Goal: Information Seeking & Learning: Understand process/instructions

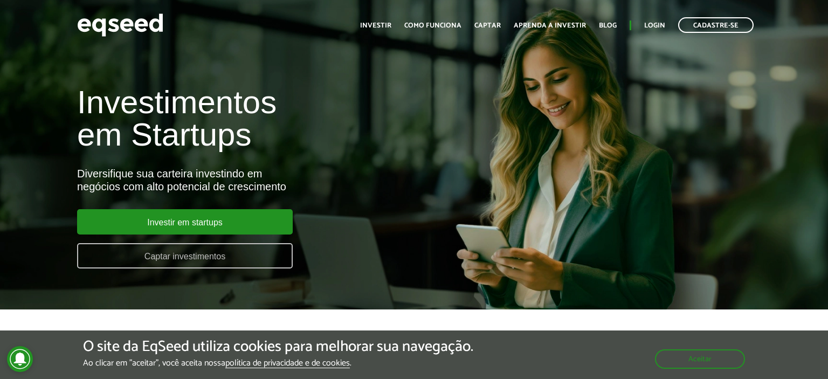
click at [220, 257] on link "Captar investimentos" at bounding box center [185, 255] width 216 height 25
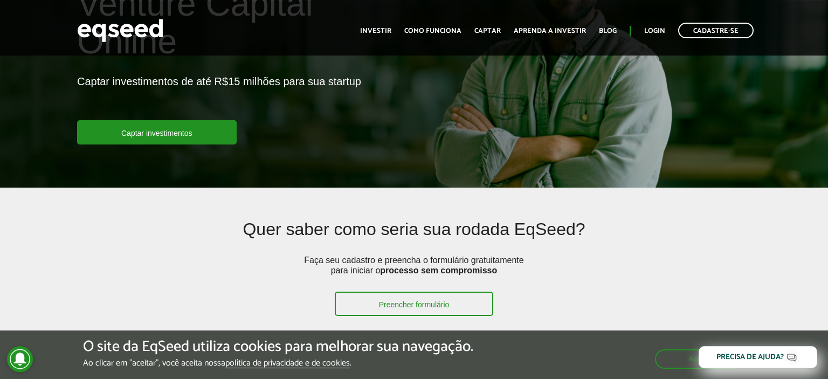
scroll to position [114, 0]
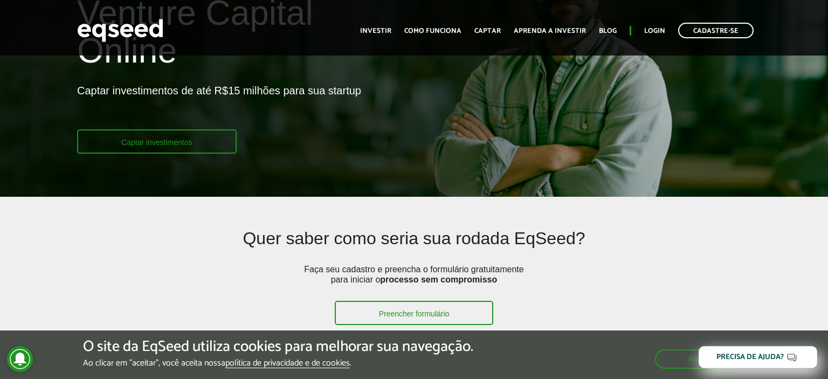
click at [174, 141] on link "Captar investimentos" at bounding box center [157, 141] width 160 height 24
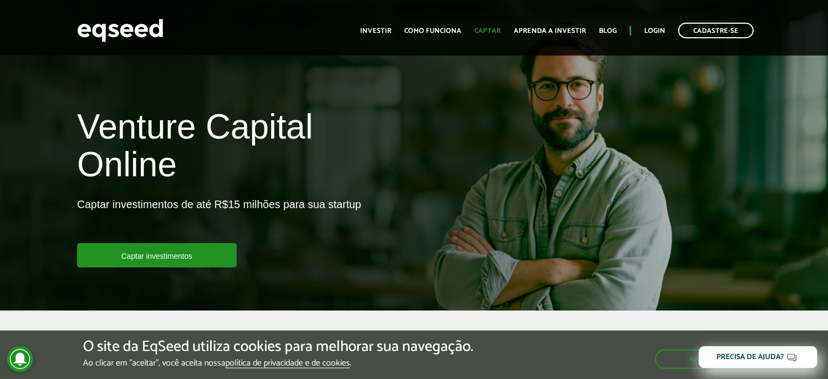
scroll to position [114, 0]
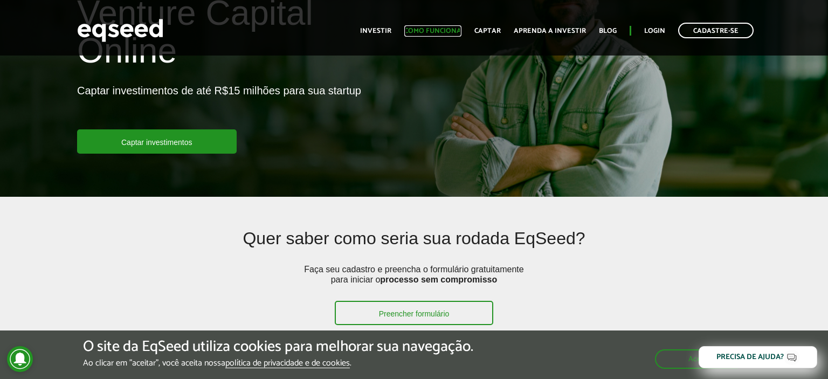
click at [448, 35] on link "Como funciona" at bounding box center [432, 30] width 57 height 7
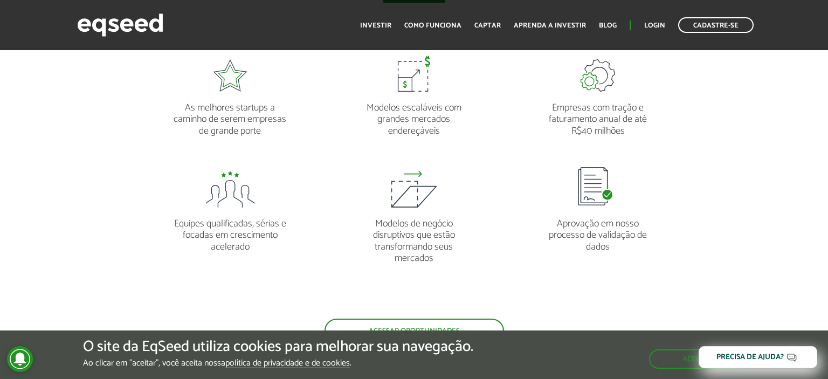
scroll to position [1139, 0]
